Goal: Information Seeking & Learning: Learn about a topic

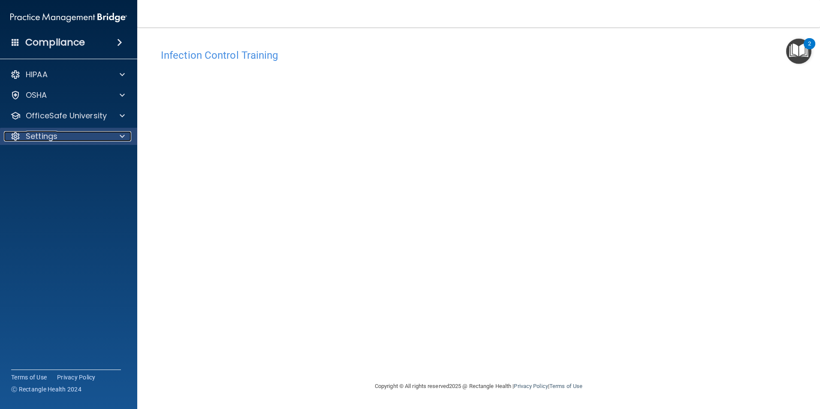
click at [107, 138] on div "Settings" at bounding box center [57, 136] width 106 height 10
click at [72, 156] on p "My Account" at bounding box center [64, 157] width 117 height 9
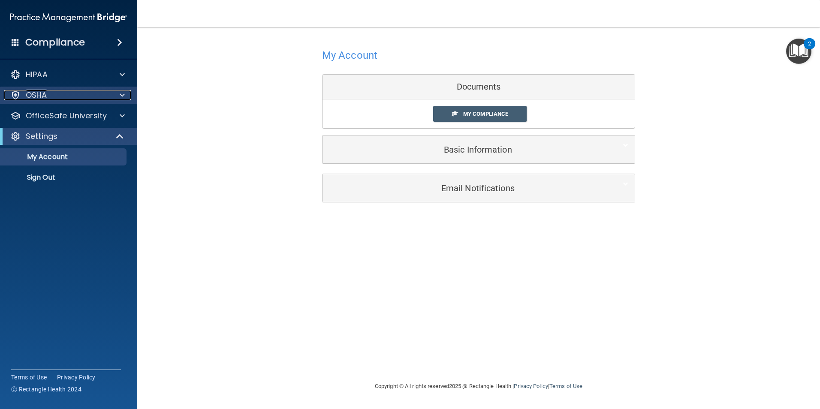
click at [119, 93] on div at bounding box center [120, 95] width 21 height 10
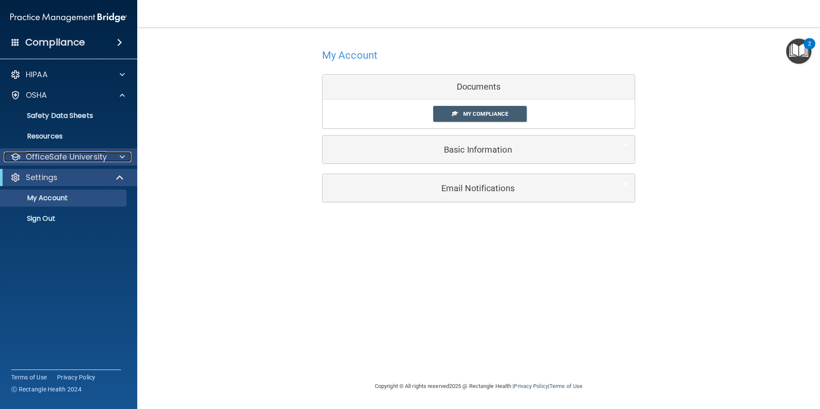
click at [123, 155] on span at bounding box center [122, 157] width 5 height 10
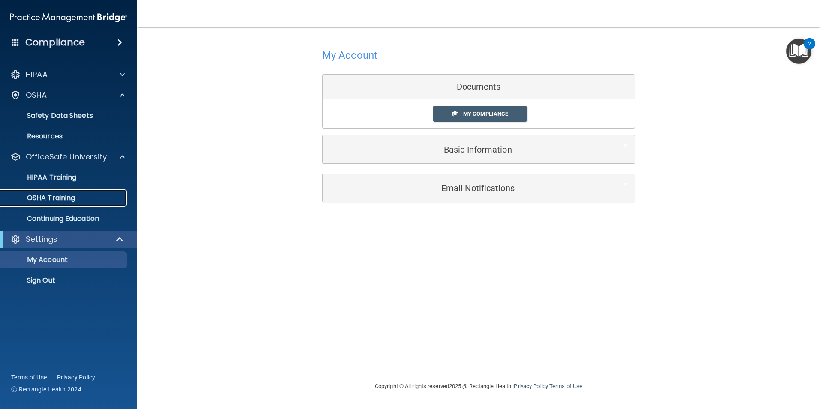
click at [77, 197] on div "OSHA Training" at bounding box center [64, 198] width 117 height 9
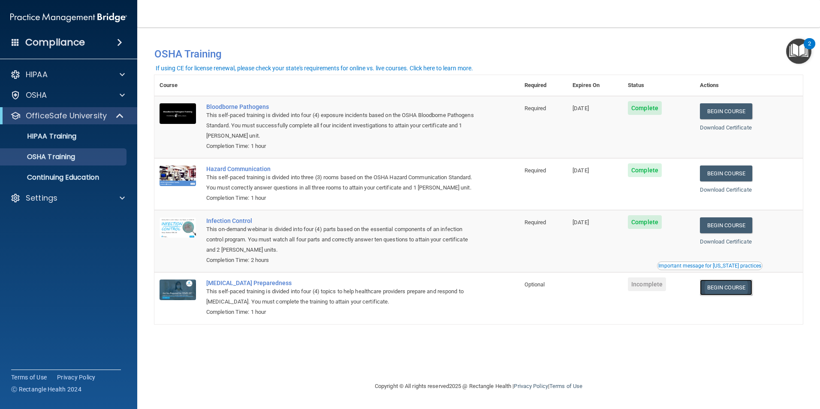
click at [729, 295] on link "Begin Course" at bounding box center [726, 288] width 52 height 16
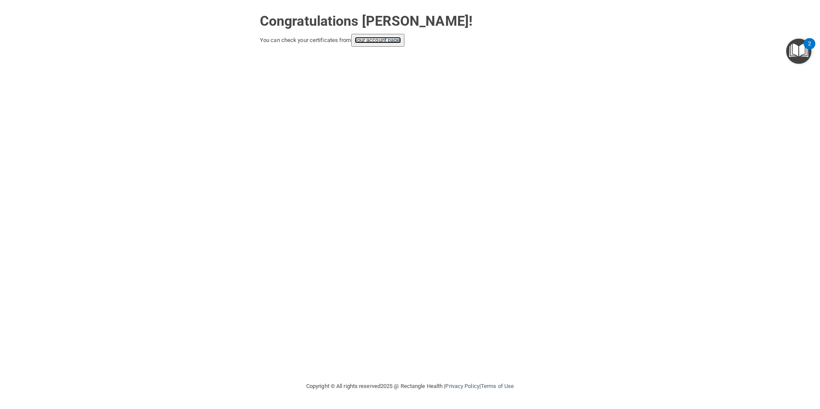
click at [393, 42] on link "your account page!" at bounding box center [378, 40] width 47 height 6
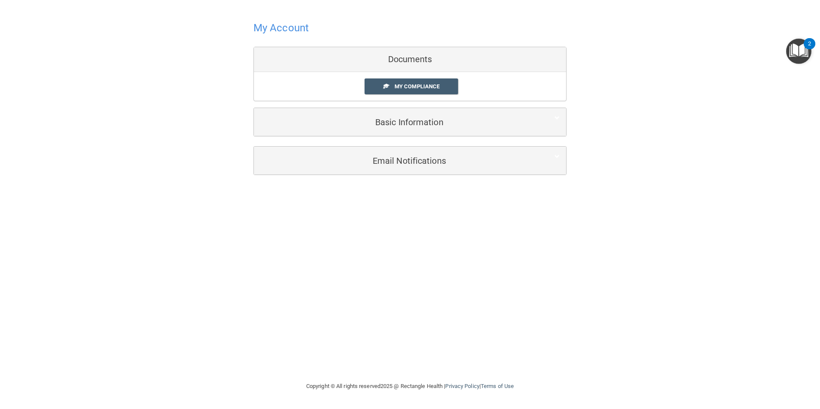
click at [407, 58] on div "Documents" at bounding box center [410, 59] width 312 height 25
click at [410, 83] on span "My Compliance" at bounding box center [416, 86] width 45 height 6
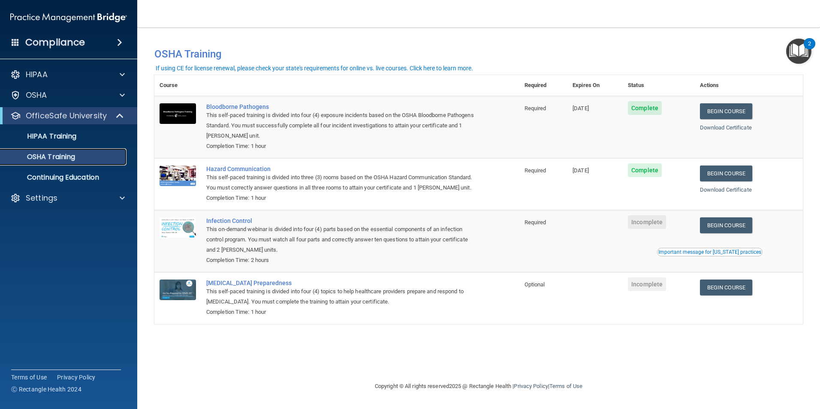
click at [59, 157] on p "OSHA Training" at bounding box center [40, 157] width 69 height 9
click at [733, 233] on link "Begin Course" at bounding box center [726, 225] width 52 height 16
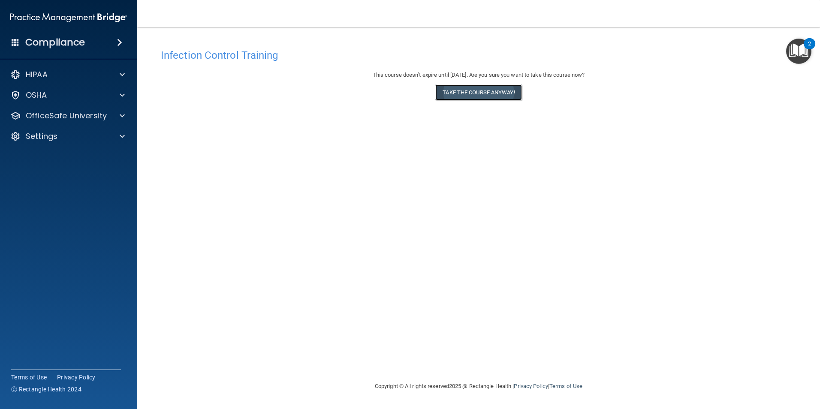
click at [478, 92] on button "Take the course anyway!" at bounding box center [478, 92] width 86 height 16
